Goal: Ask a question

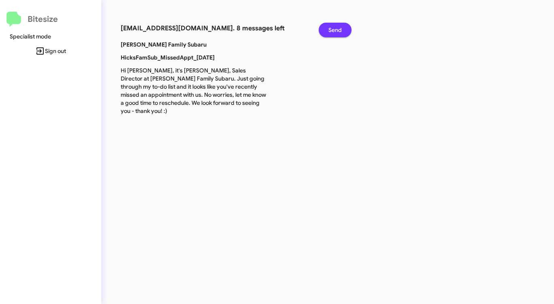
click at [335, 30] on span "Send" at bounding box center [334, 30] width 13 height 15
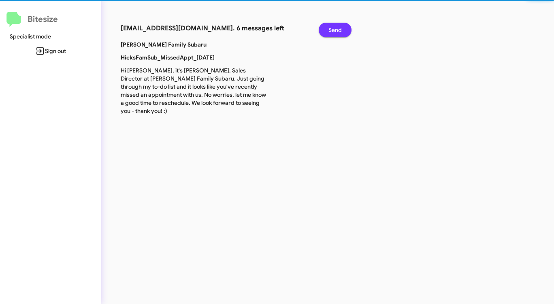
click at [335, 30] on span "Send" at bounding box center [334, 30] width 13 height 15
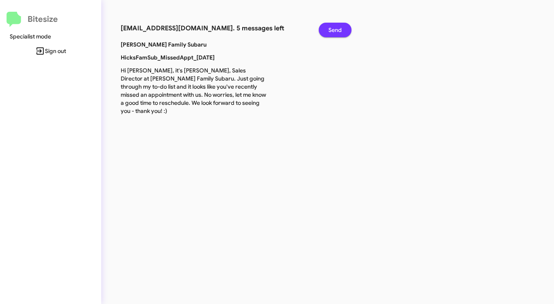
click at [335, 30] on span "Send" at bounding box center [334, 30] width 13 height 15
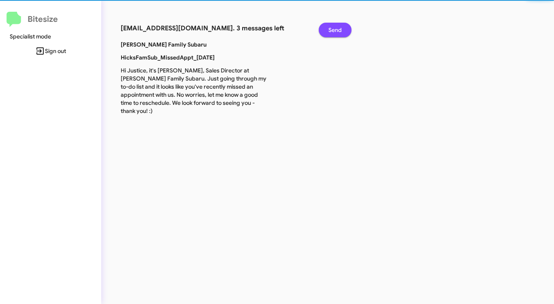
click at [335, 30] on span "Send" at bounding box center [334, 30] width 13 height 15
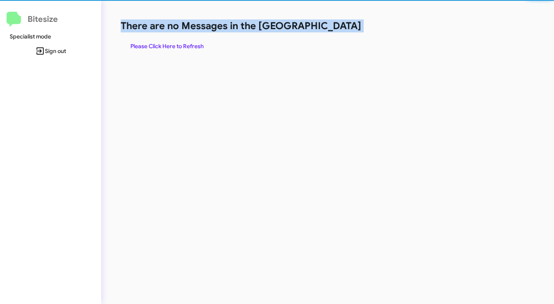
click at [335, 30] on h1 "There are no Messages in the [GEOGRAPHIC_DATA]" at bounding box center [290, 25] width 339 height 13
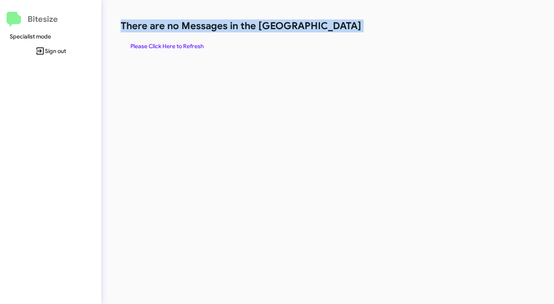
click at [335, 30] on h1 "There are no Messages in the [GEOGRAPHIC_DATA]" at bounding box center [290, 25] width 339 height 13
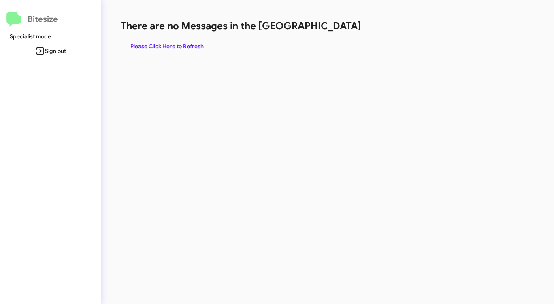
click at [164, 66] on div "There are no Messages in the Queue Please Click Here to Refresh" at bounding box center [289, 152] width 377 height 304
